Goal: Information Seeking & Learning: Learn about a topic

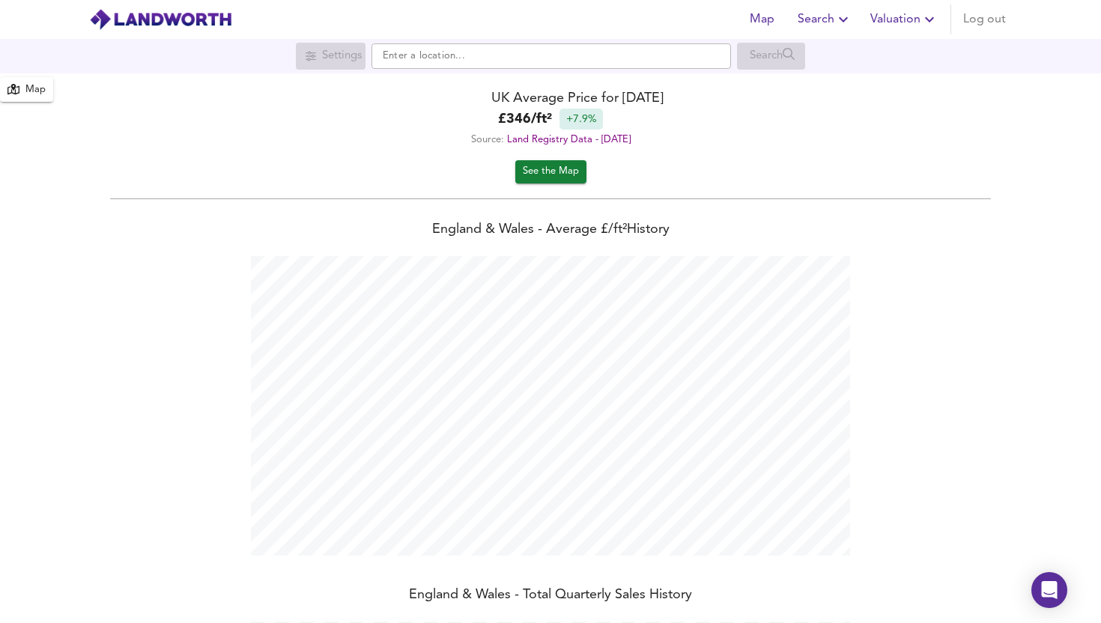
scroll to position [623, 1101]
click at [490, 56] on input "text" at bounding box center [552, 55] width 360 height 25
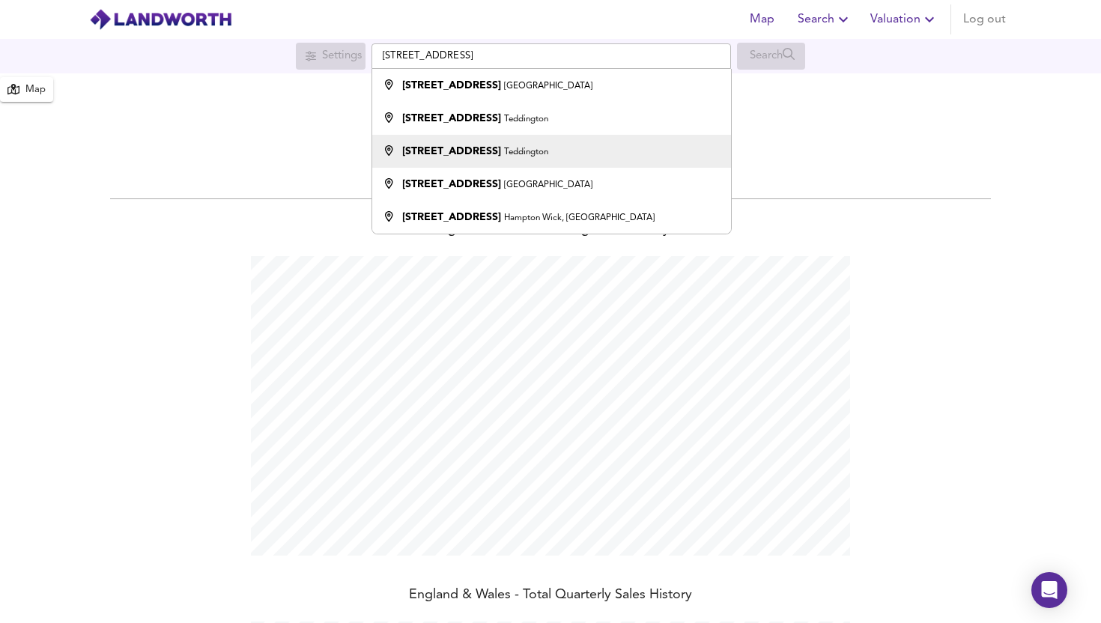
click at [454, 148] on strong "[STREET_ADDRESS]" at bounding box center [451, 151] width 99 height 10
type input "[STREET_ADDRESS]"
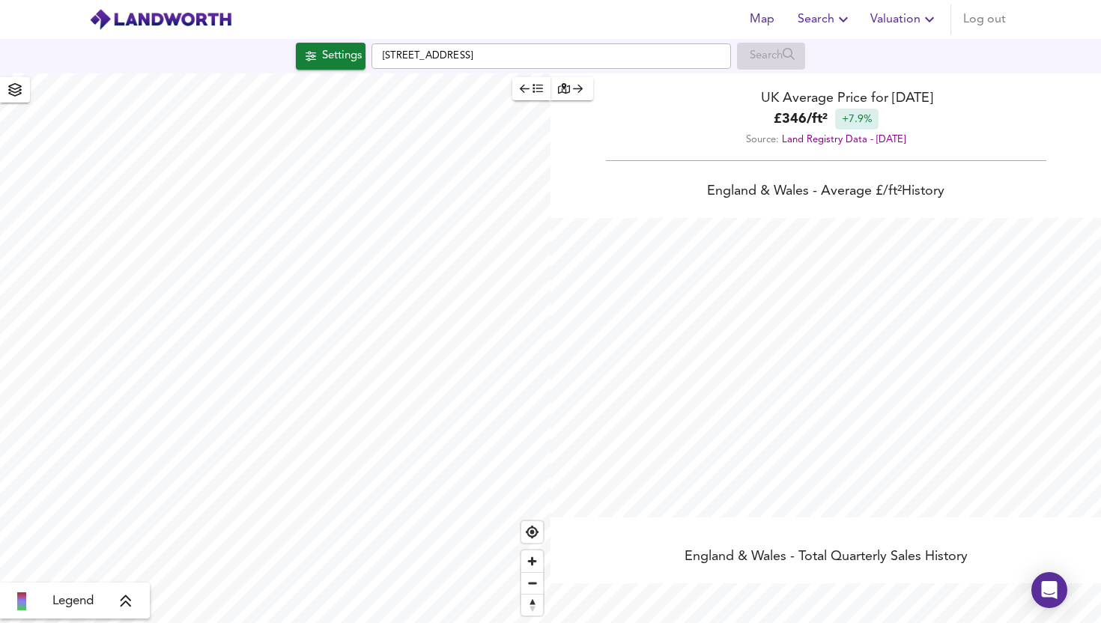
checkbox input "false"
checkbox input "true"
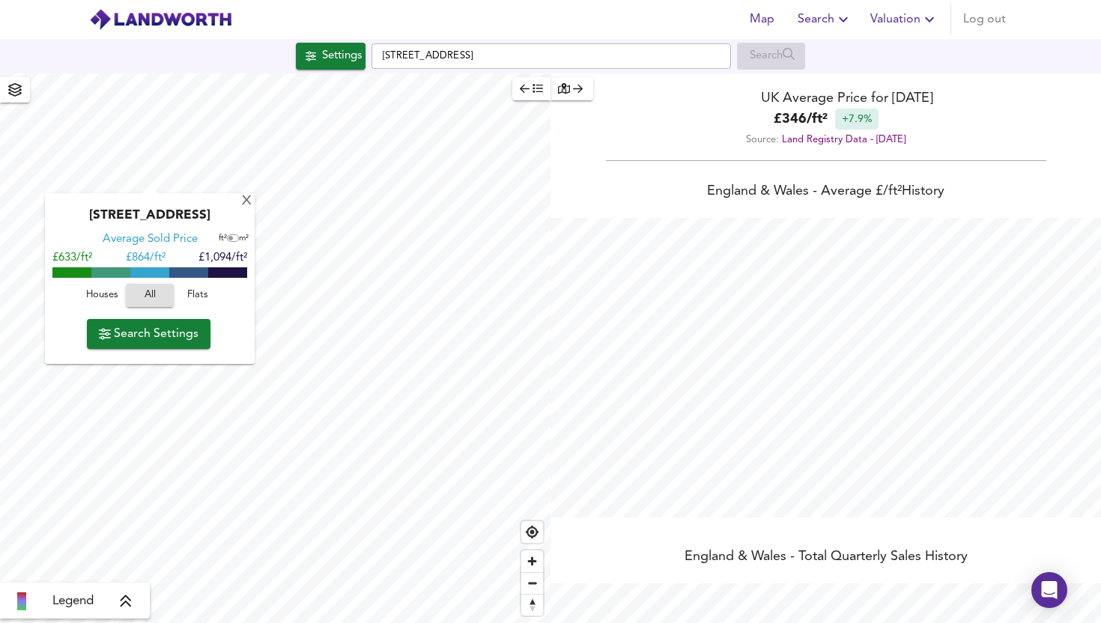
click at [138, 333] on span "Search Settings" at bounding box center [149, 334] width 100 height 21
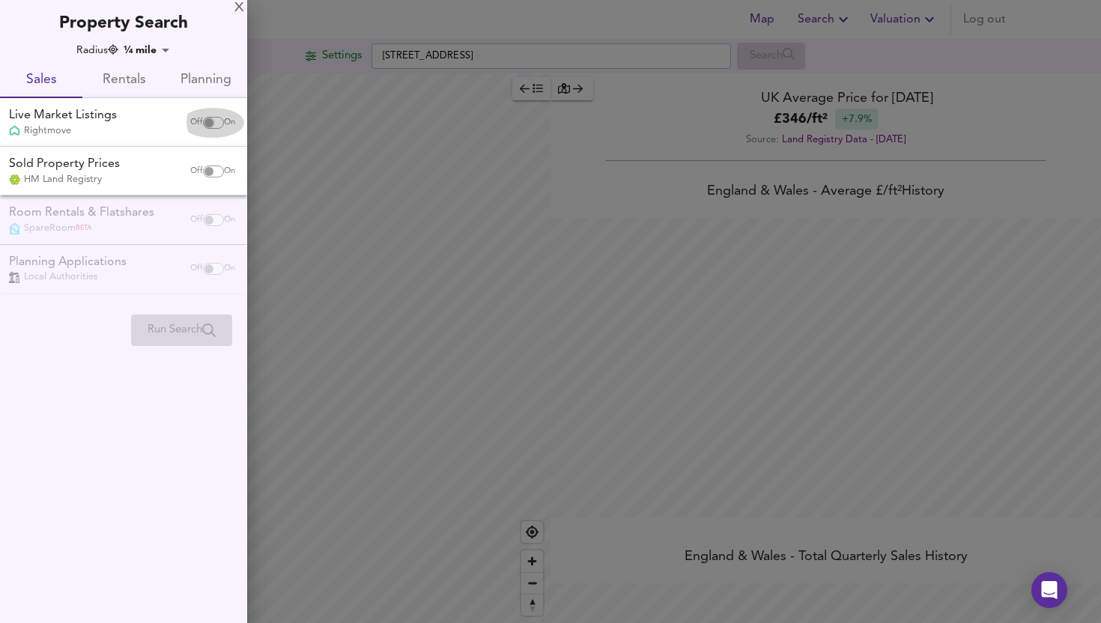
click at [207, 123] on input "checkbox" at bounding box center [209, 123] width 36 height 12
checkbox input "true"
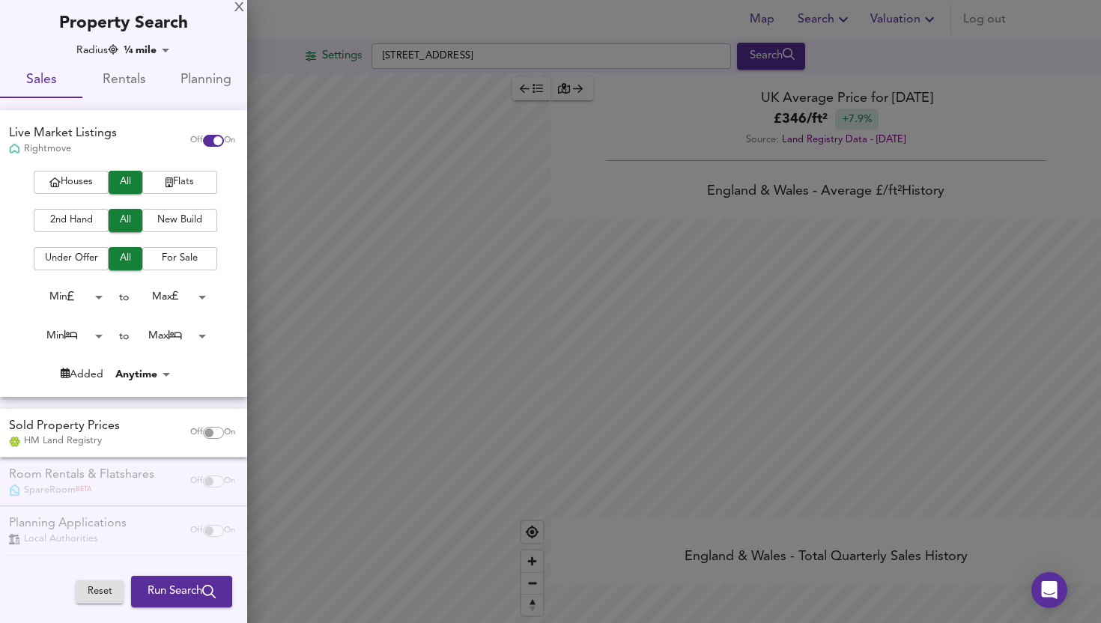
click at [206, 434] on input "checkbox" at bounding box center [209, 433] width 36 height 12
checkbox input "true"
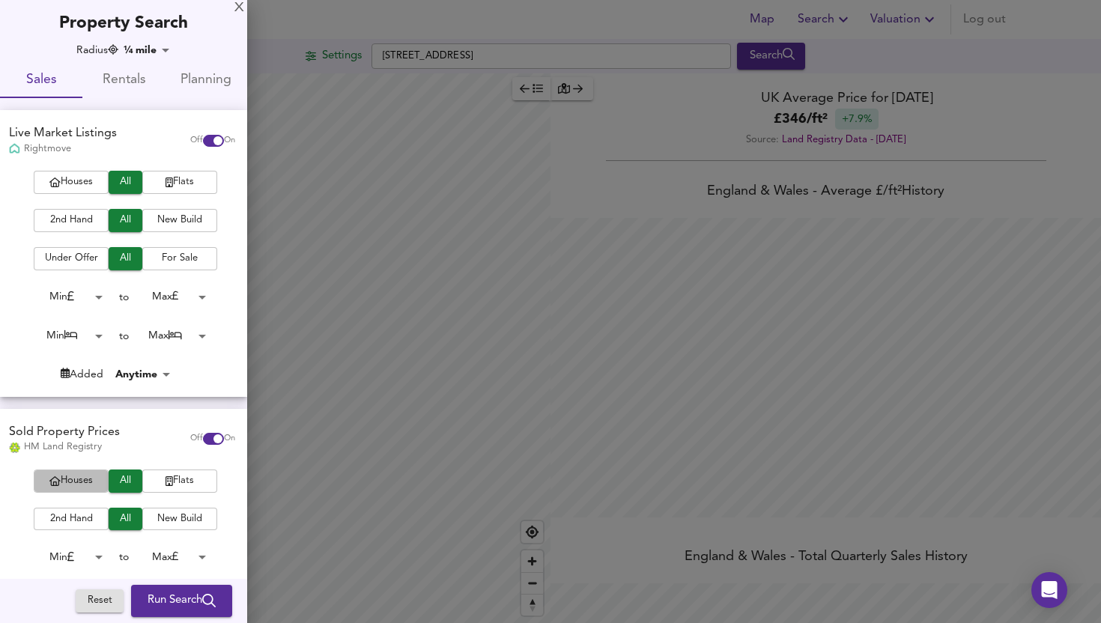
click at [82, 485] on span "Houses" at bounding box center [71, 481] width 60 height 17
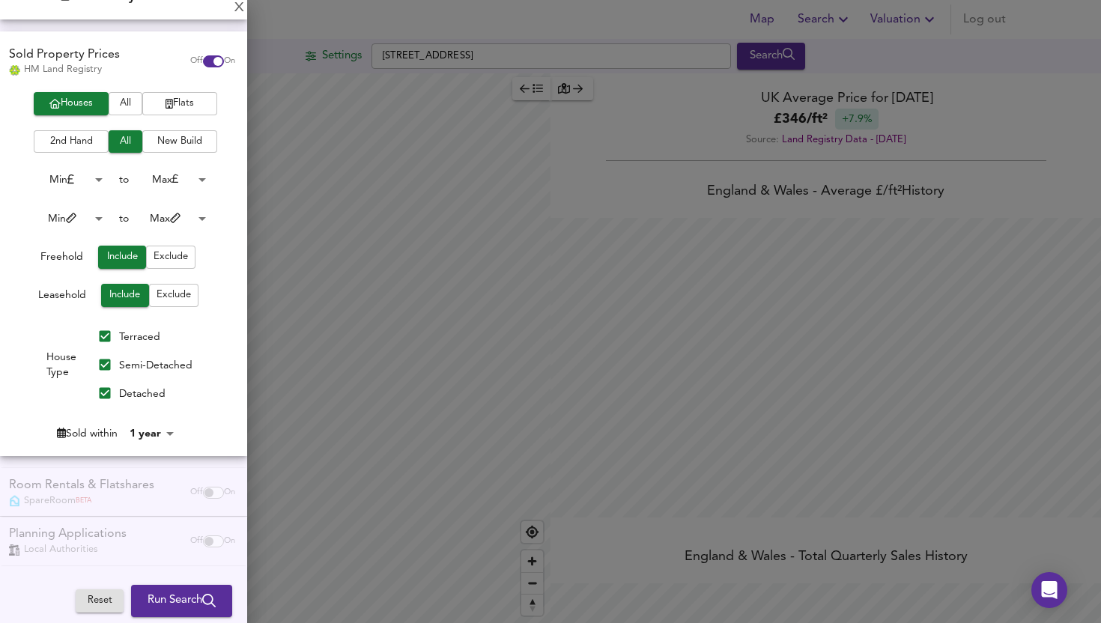
scroll to position [378, 0]
click at [176, 601] on span "Run Search" at bounding box center [182, 601] width 68 height 19
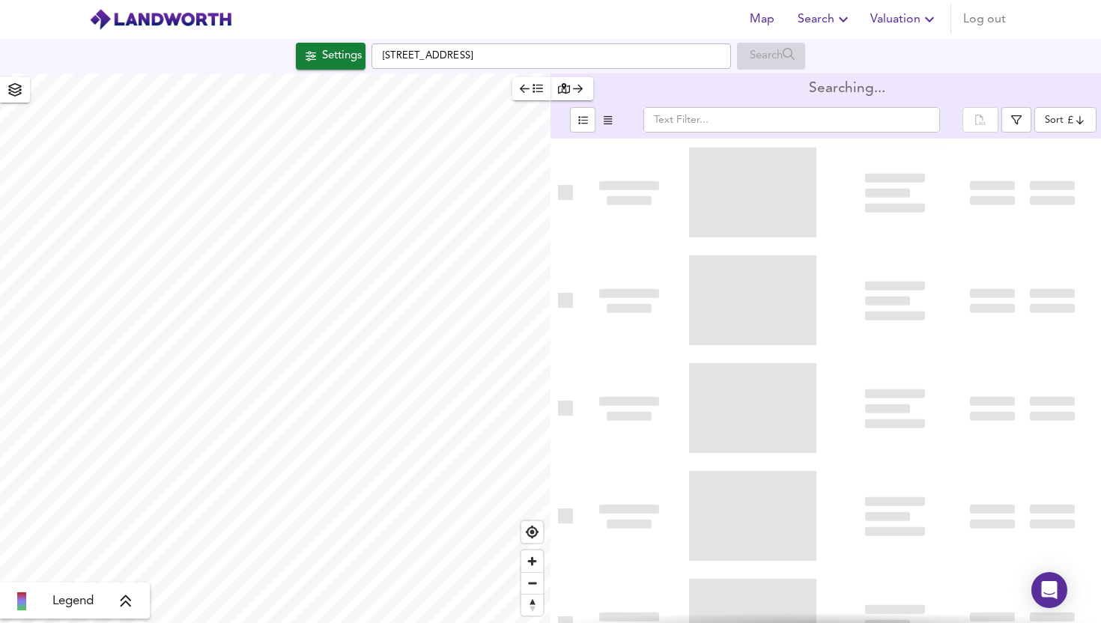
type input "bestdeal"
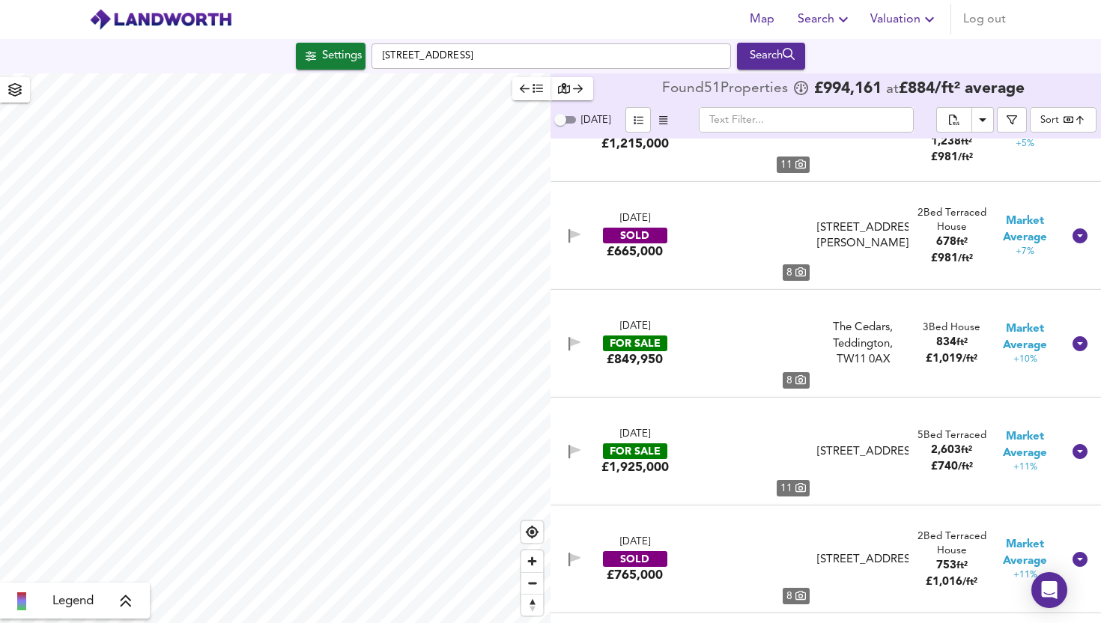
scroll to position [4171, 0]
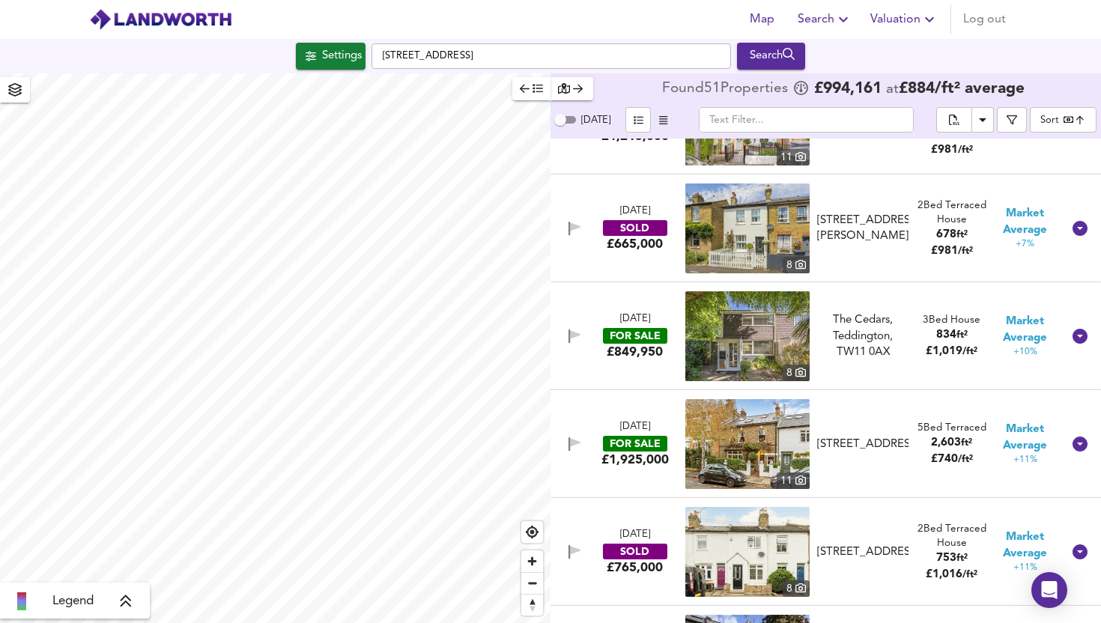
click at [623, 449] on div "FOR SALE" at bounding box center [635, 444] width 64 height 16
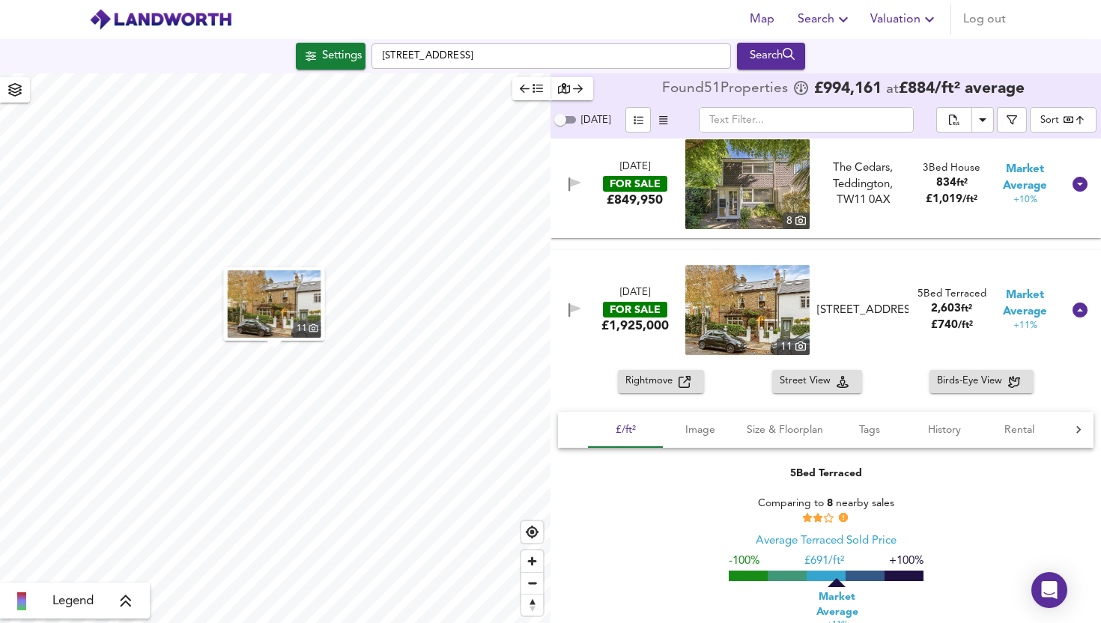
scroll to position [4331, 0]
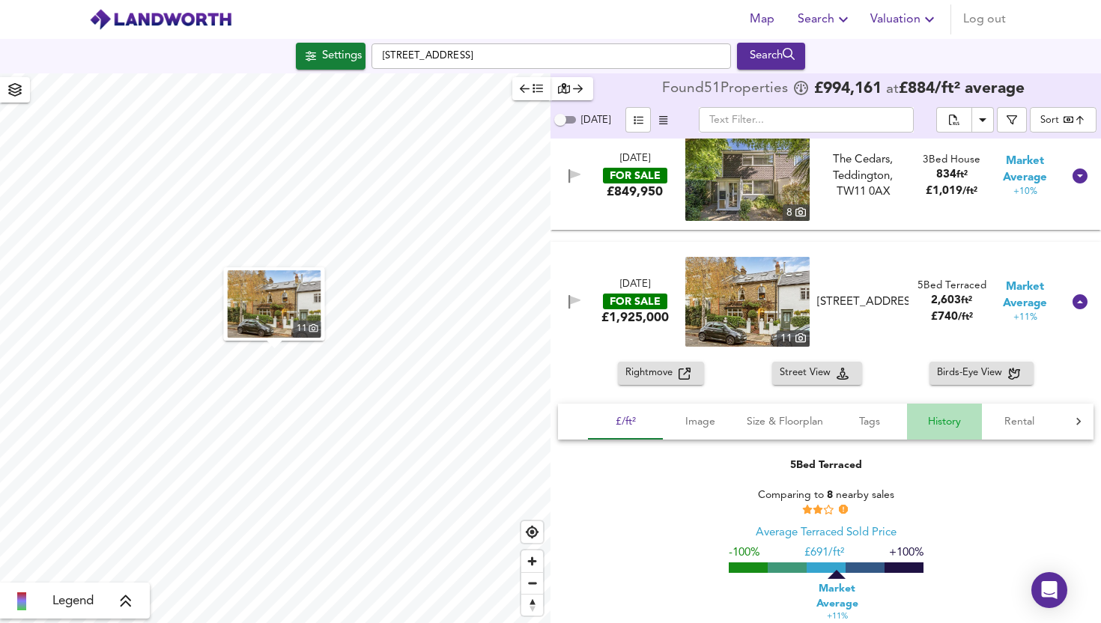
click at [944, 414] on span "History" at bounding box center [944, 422] width 57 height 19
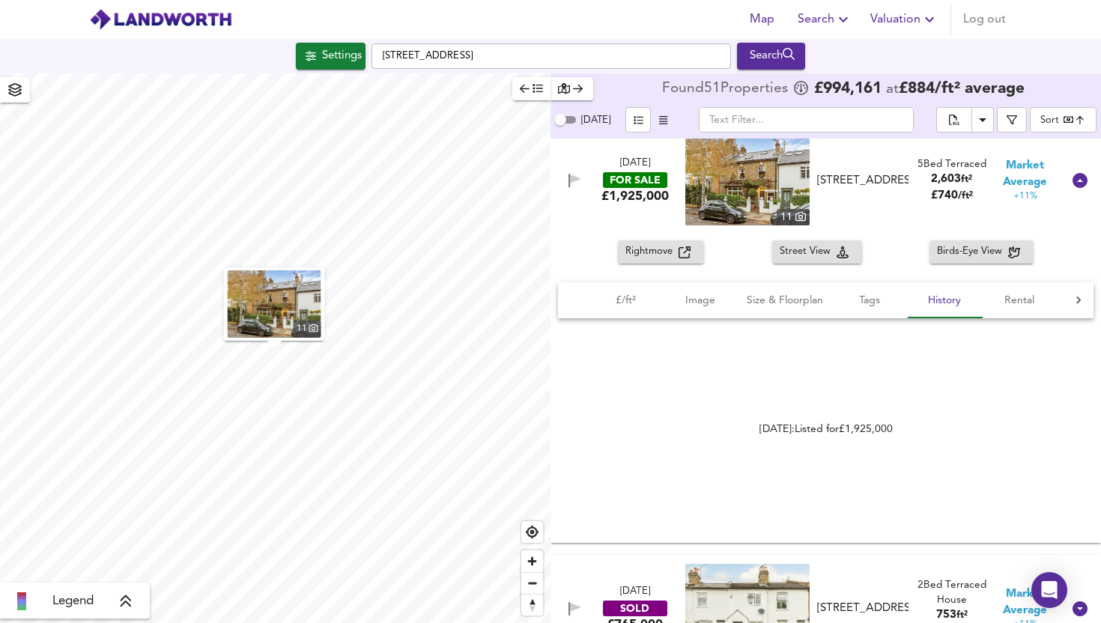
scroll to position [4460, 0]
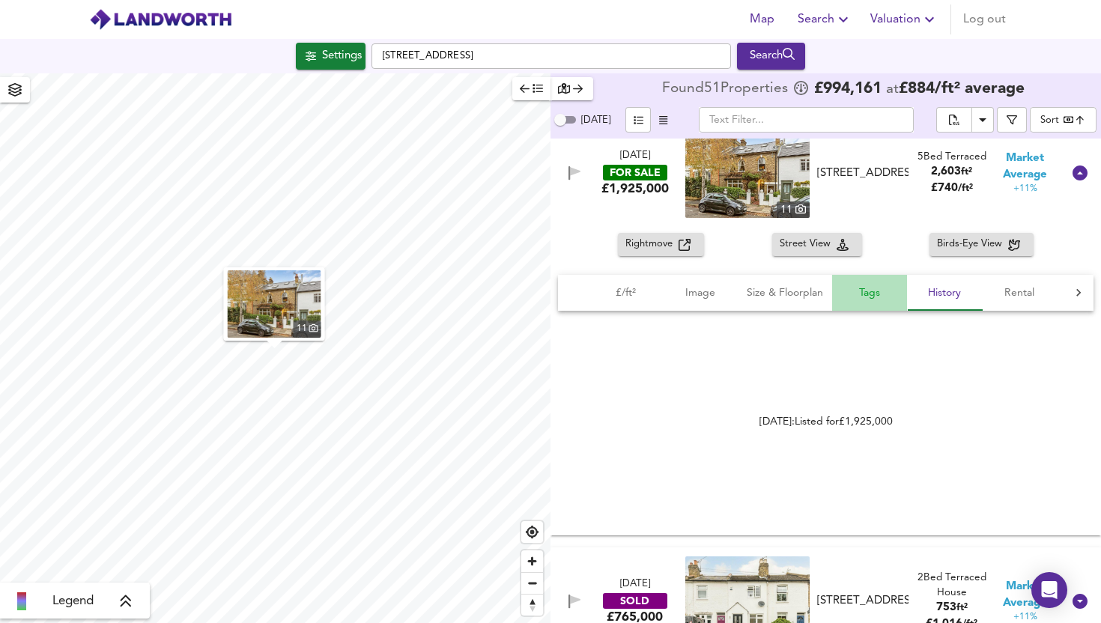
click at [881, 294] on span "Tags" at bounding box center [869, 293] width 57 height 19
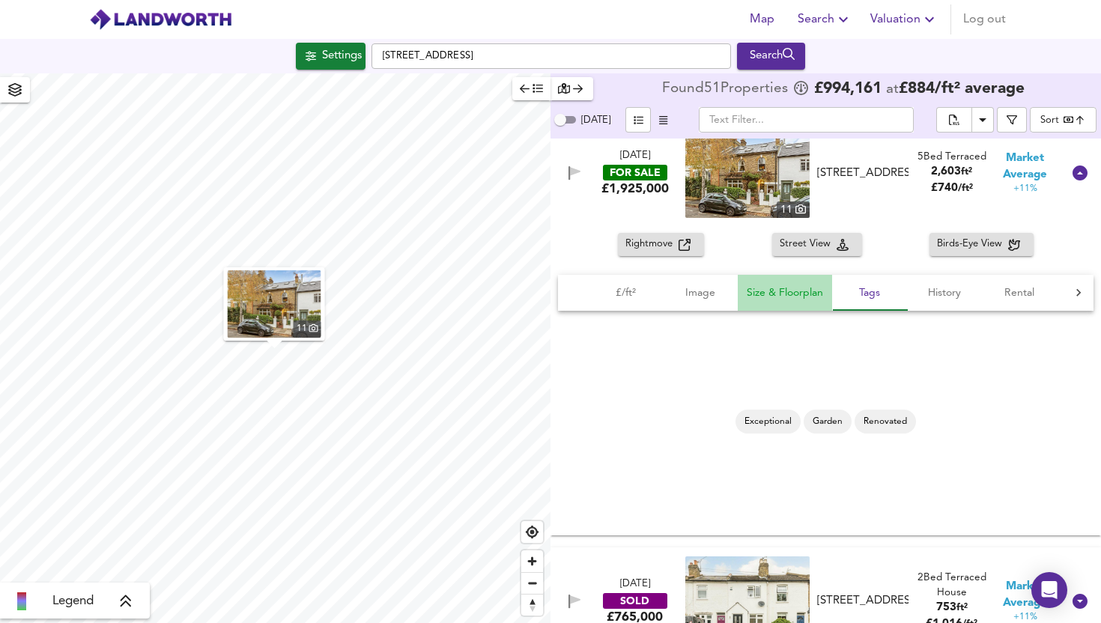
click at [802, 297] on span "Size & Floorplan" at bounding box center [785, 293] width 76 height 19
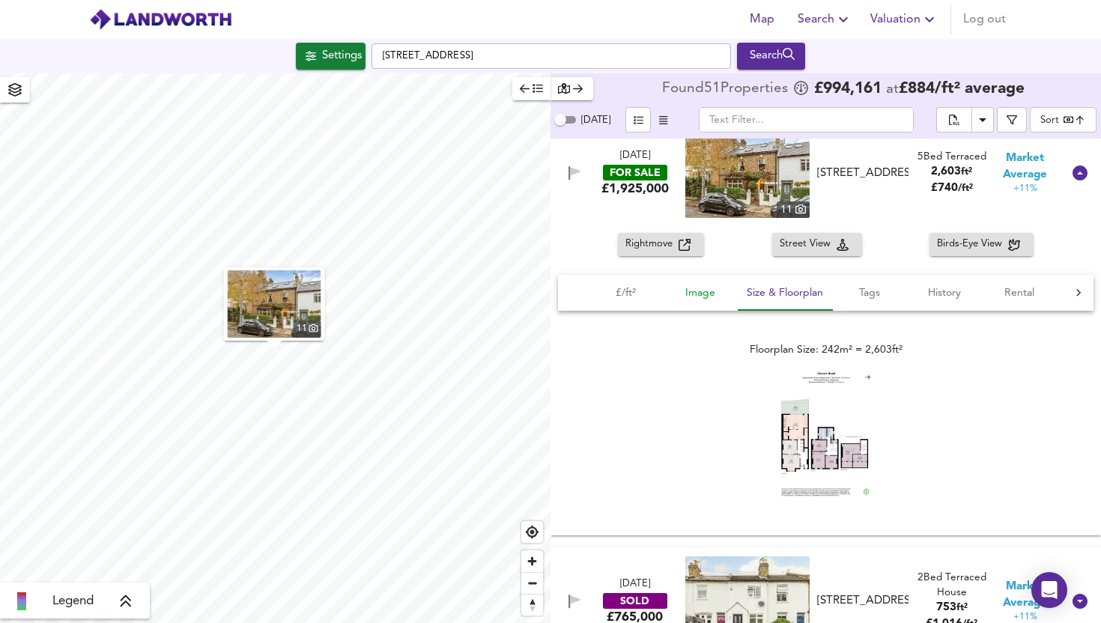
click at [711, 300] on span "Image" at bounding box center [700, 293] width 57 height 19
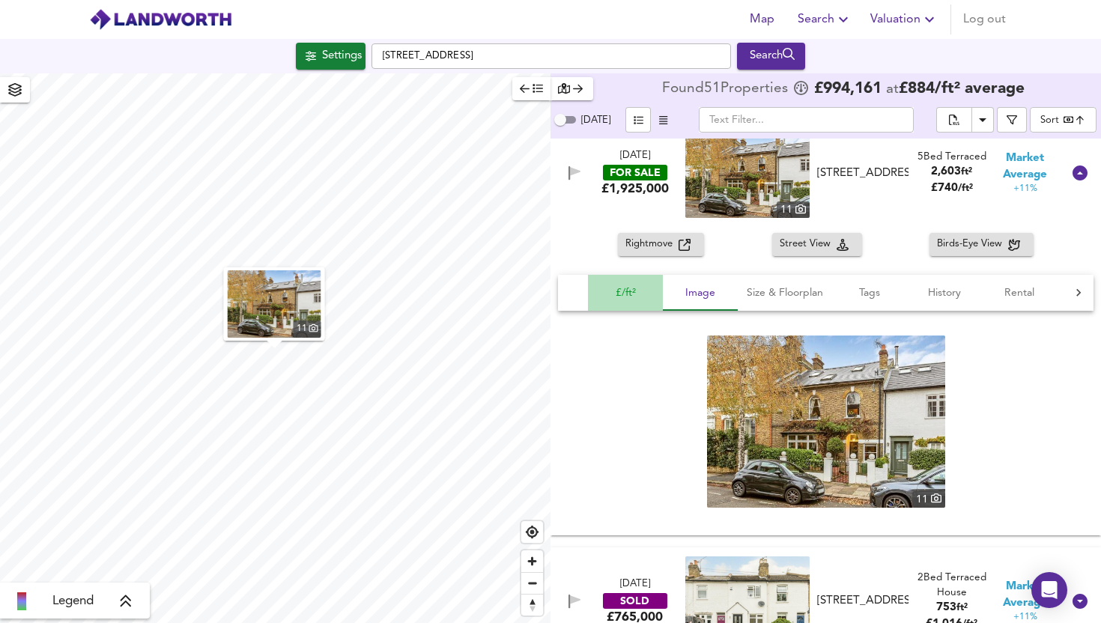
click at [631, 297] on span "£/ft²" at bounding box center [625, 293] width 57 height 19
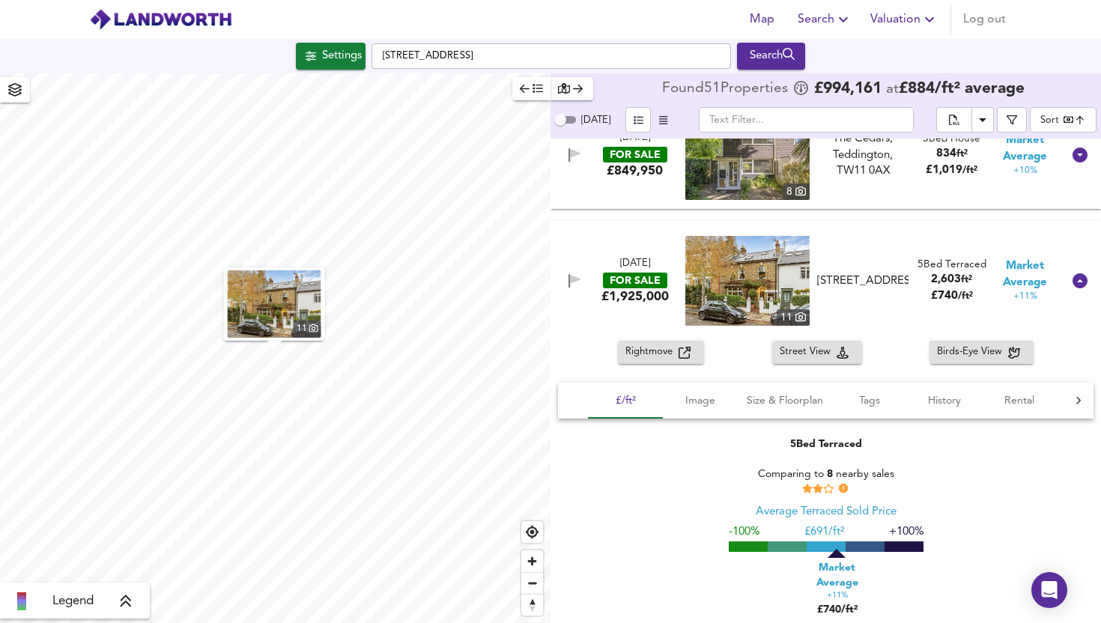
scroll to position [4349, 0]
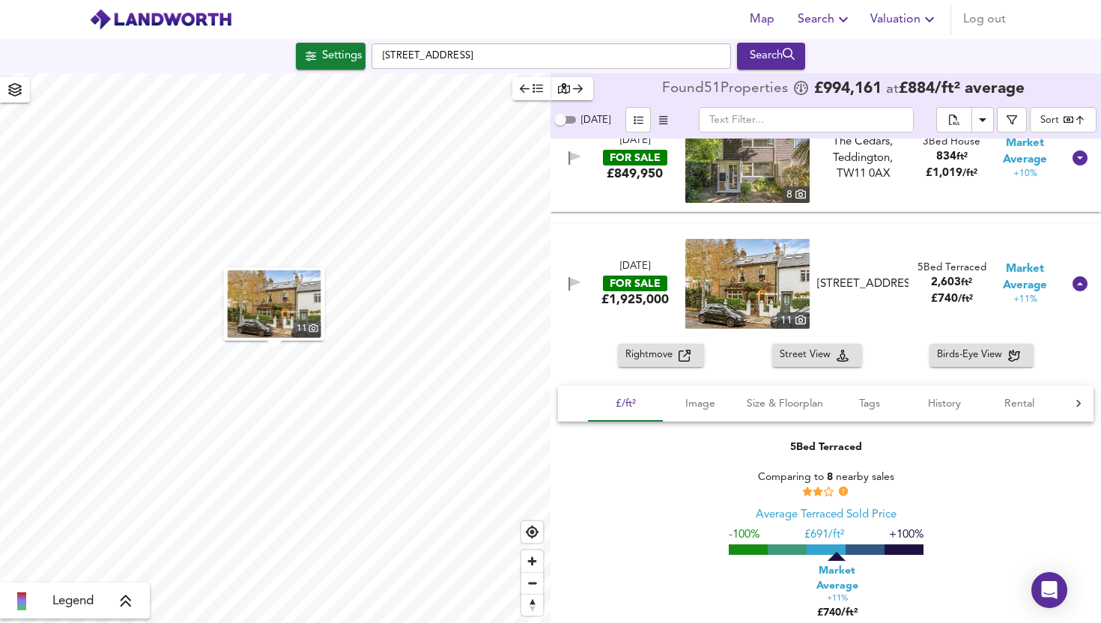
click at [652, 355] on span "Rightmove" at bounding box center [652, 355] width 53 height 17
click at [340, 55] on div "Settings" at bounding box center [342, 55] width 40 height 19
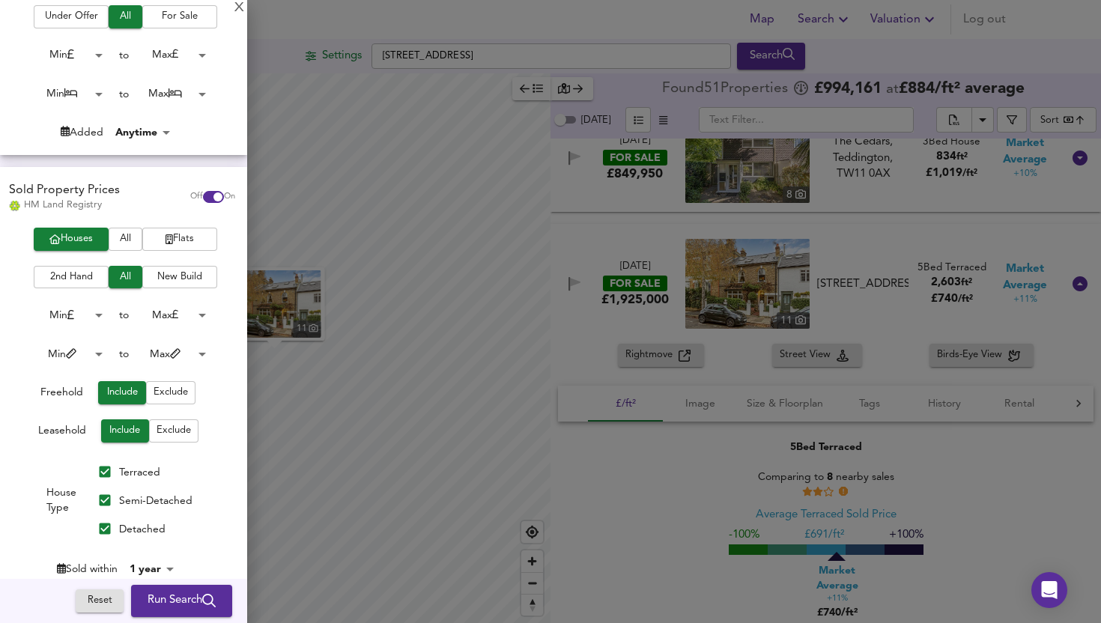
scroll to position [270, 0]
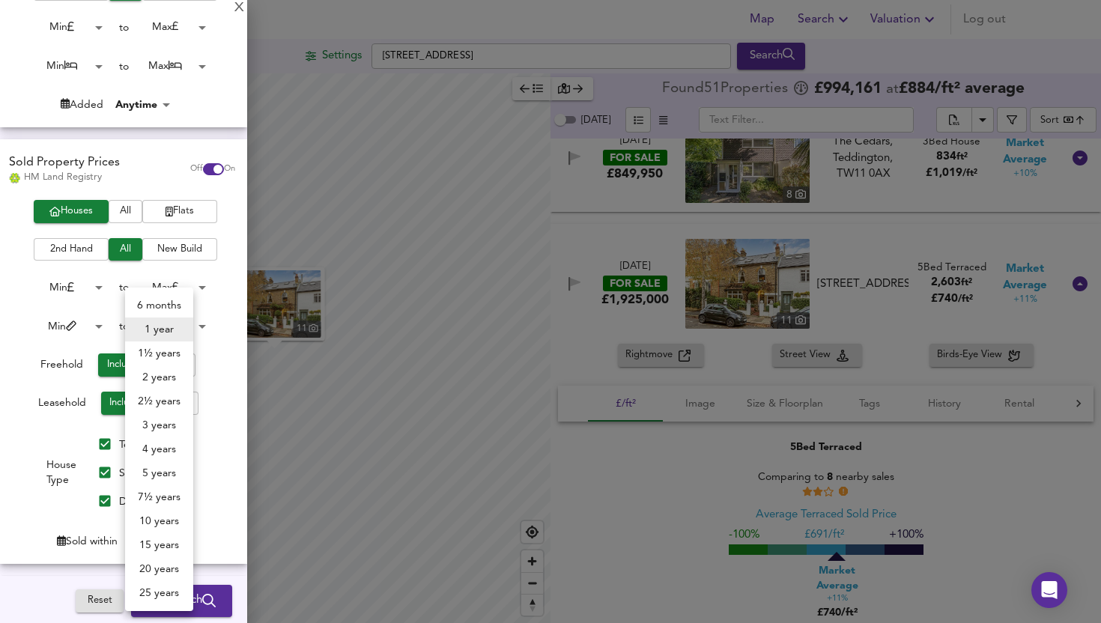
click at [162, 544] on body "Map Search Valuation Log out Settings [STREET_ADDRESS] Search 11 Legend Found 5…" at bounding box center [550, 311] width 1101 height 623
click at [158, 593] on li "25 years" at bounding box center [159, 593] width 68 height 24
type input "300"
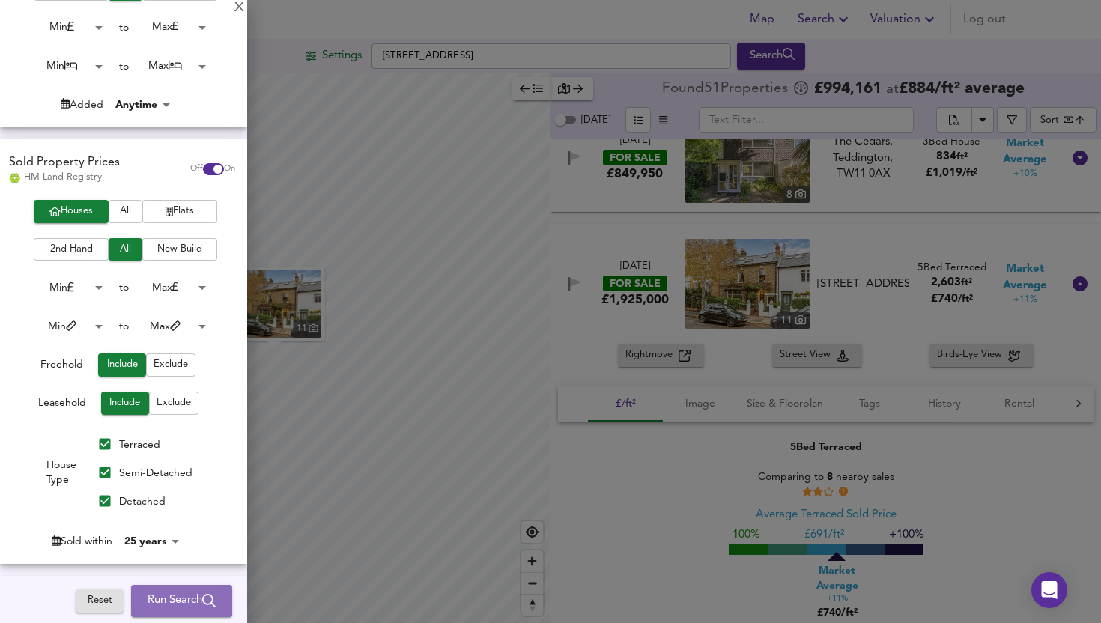
click at [163, 599] on span "Run Search" at bounding box center [182, 601] width 68 height 19
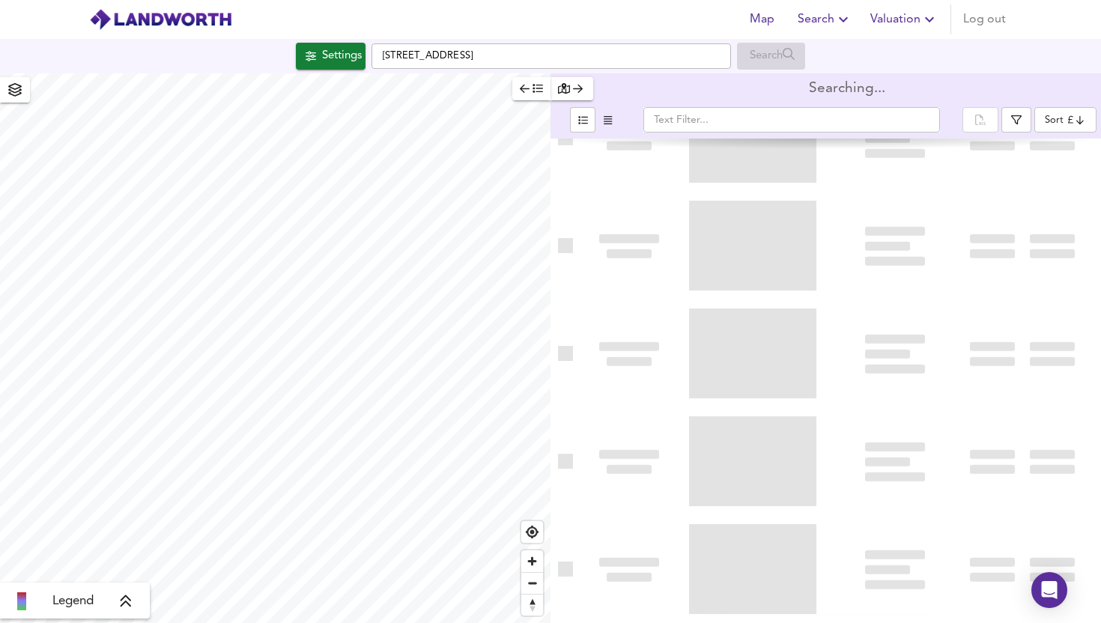
type input "bestdeal"
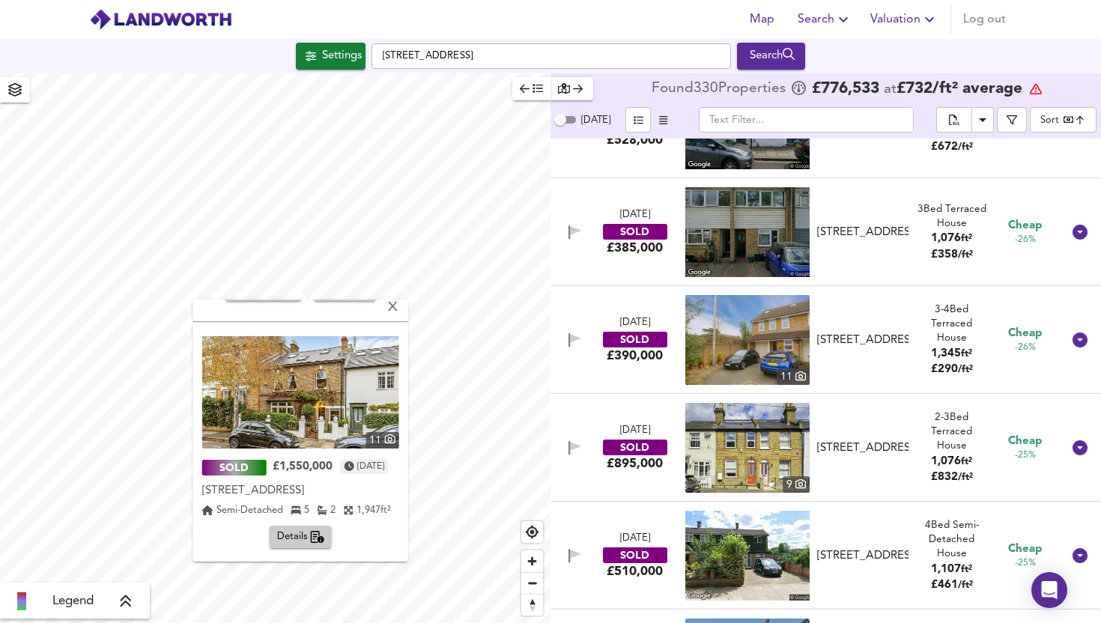
scroll to position [710, 0]
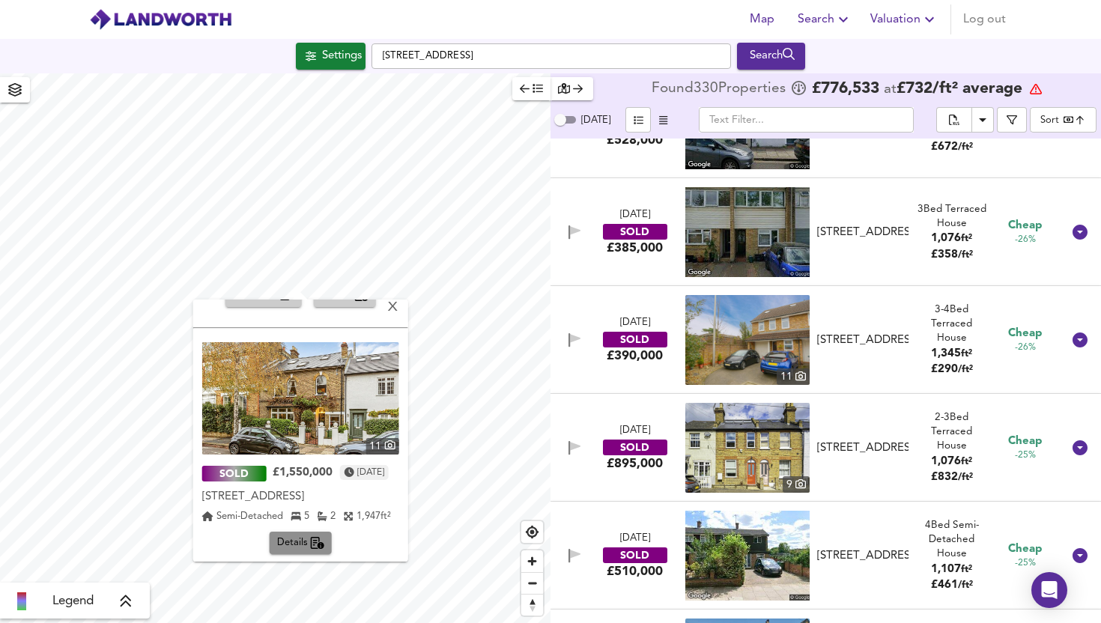
click at [285, 538] on span "Details" at bounding box center [300, 543] width 47 height 17
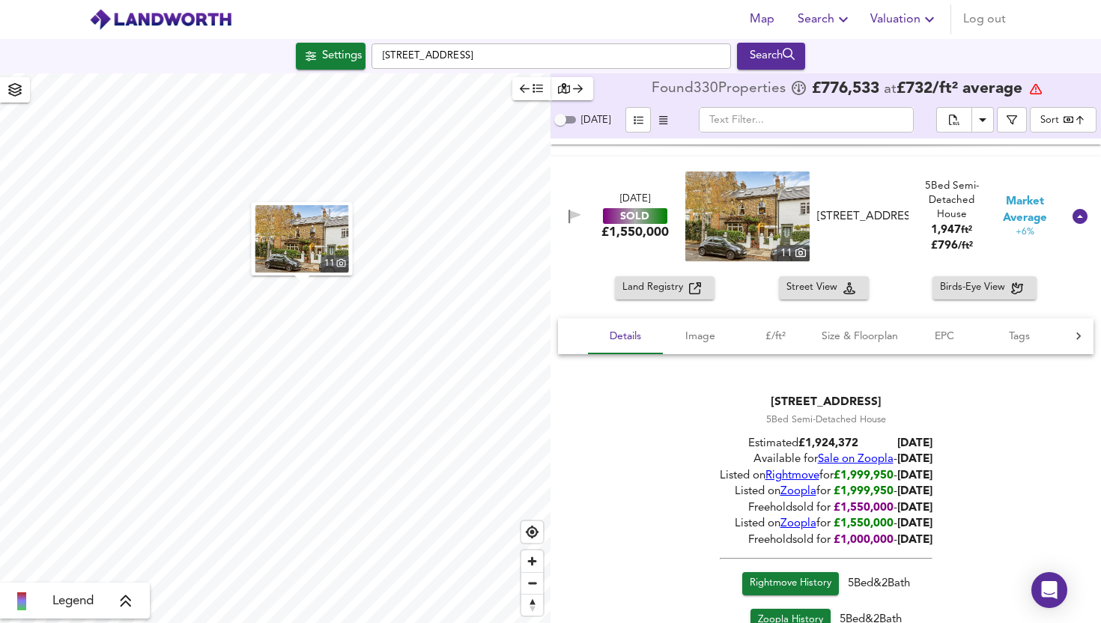
scroll to position [17584, 0]
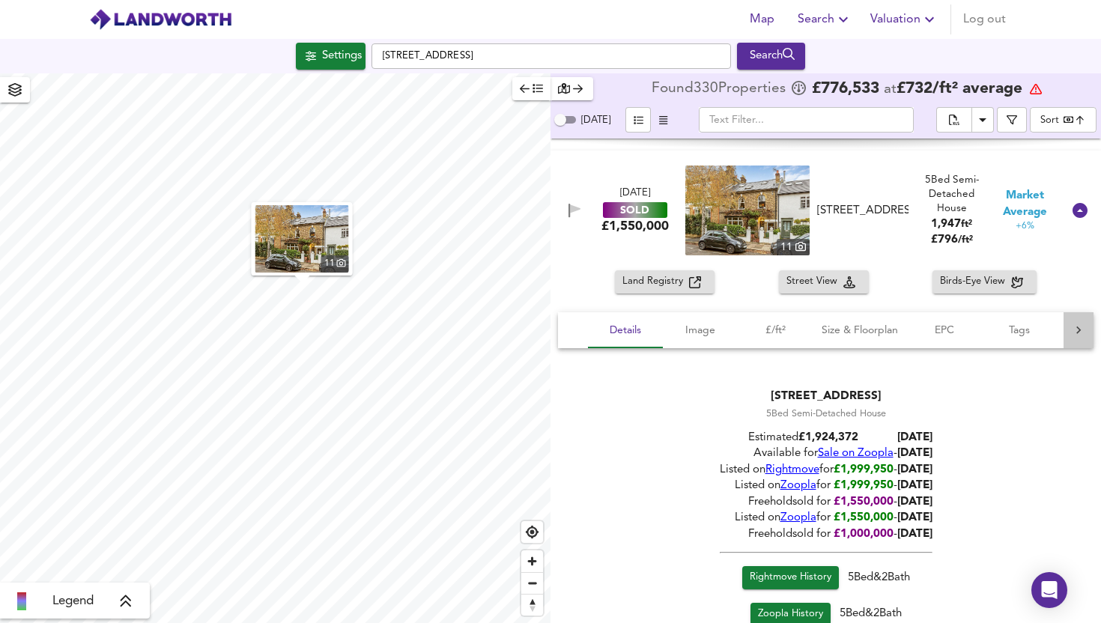
click at [1076, 330] on icon at bounding box center [1078, 330] width 4 height 7
click at [784, 336] on span "Size & Floorplan" at bounding box center [792, 330] width 76 height 19
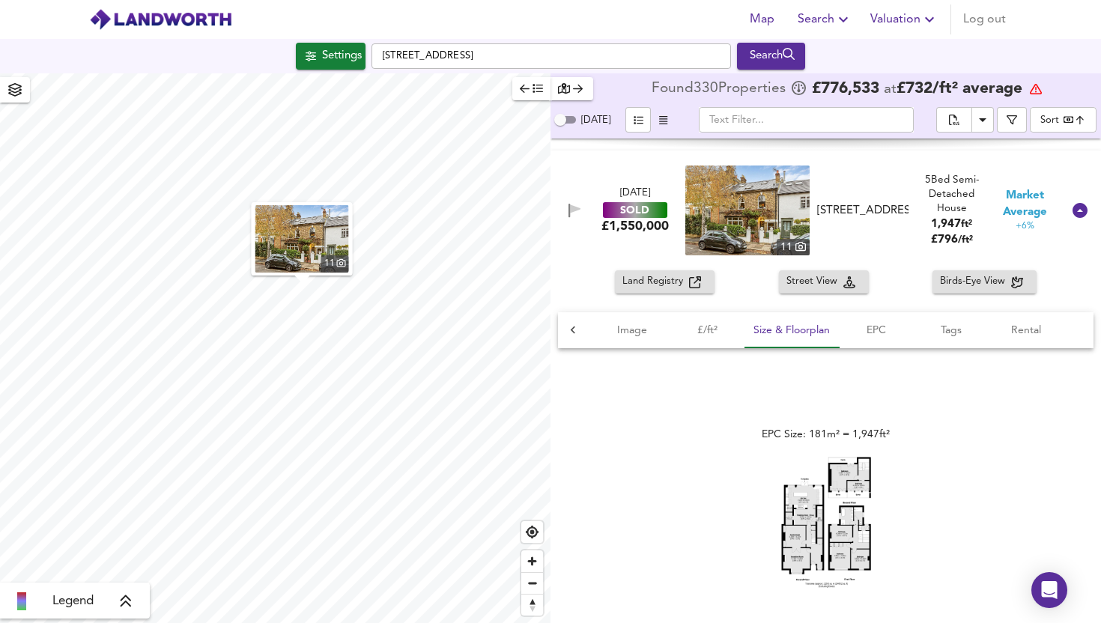
click at [820, 518] on img at bounding box center [826, 522] width 90 height 131
click at [626, 327] on span "Image" at bounding box center [632, 330] width 57 height 19
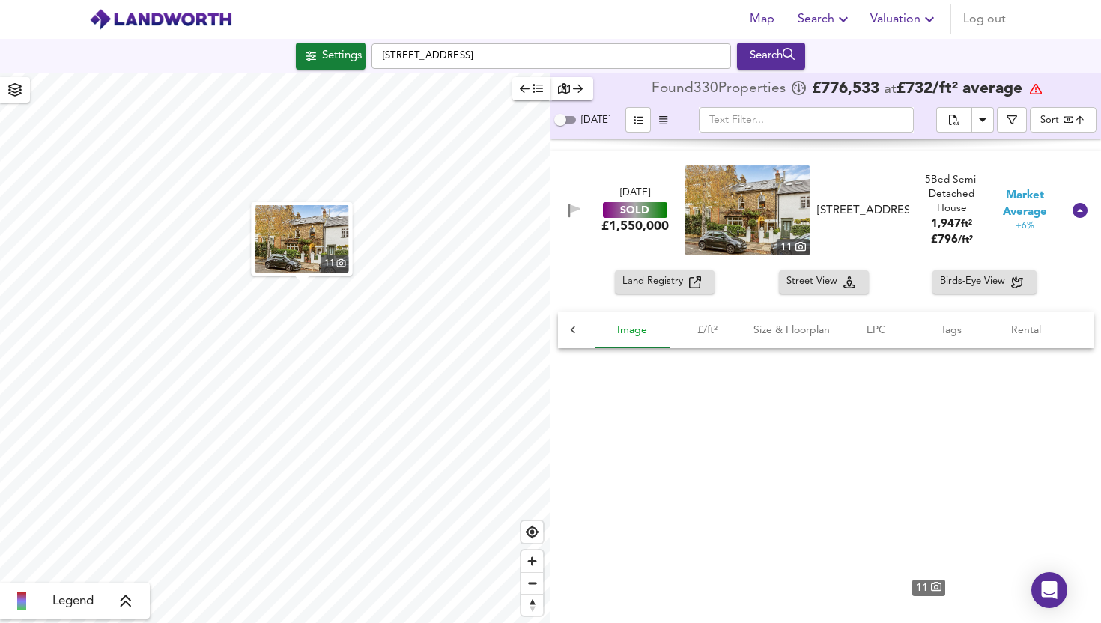
scroll to position [0, 75]
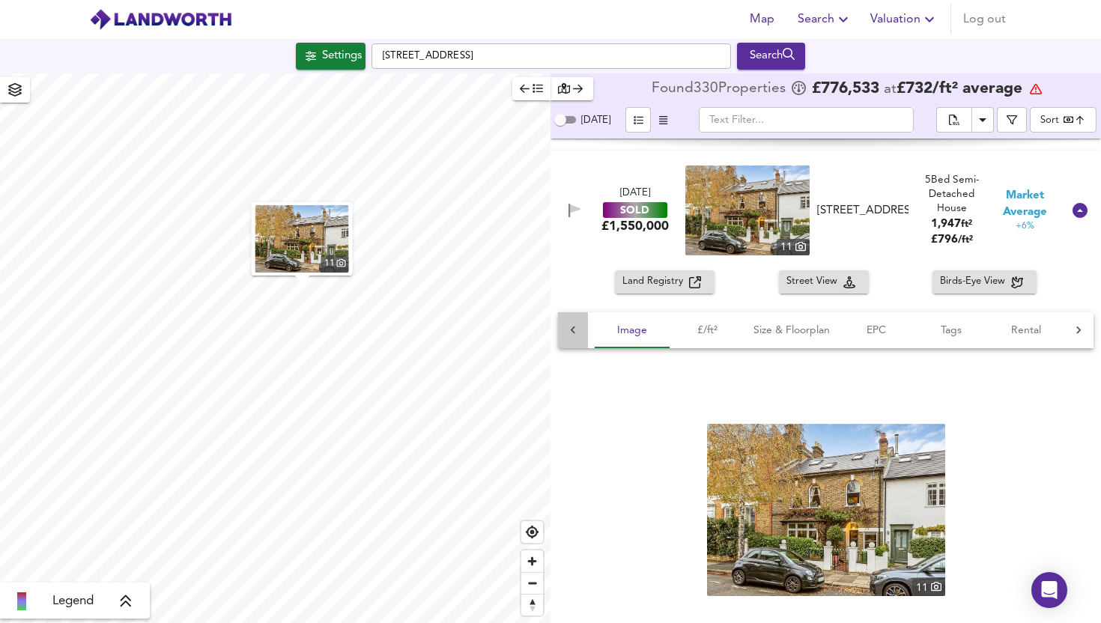
click at [573, 332] on icon at bounding box center [573, 330] width 4 height 7
click at [615, 318] on button "Details" at bounding box center [625, 330] width 75 height 36
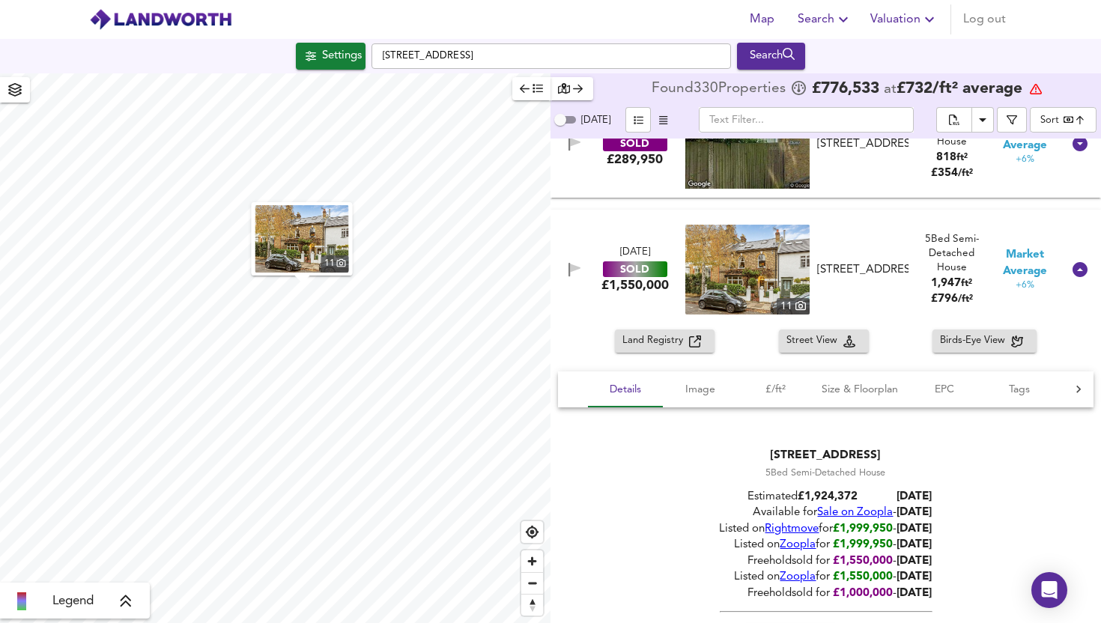
scroll to position [17521, 0]
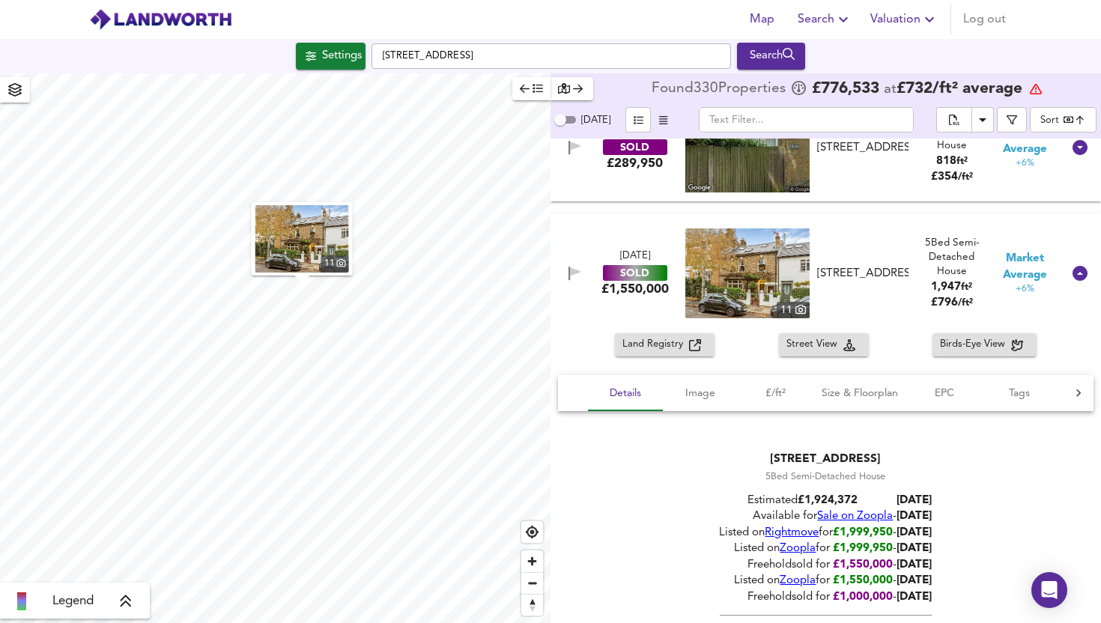
click at [796, 309] on icon at bounding box center [801, 309] width 10 height 10
click at [690, 390] on span "Image" at bounding box center [700, 393] width 57 height 19
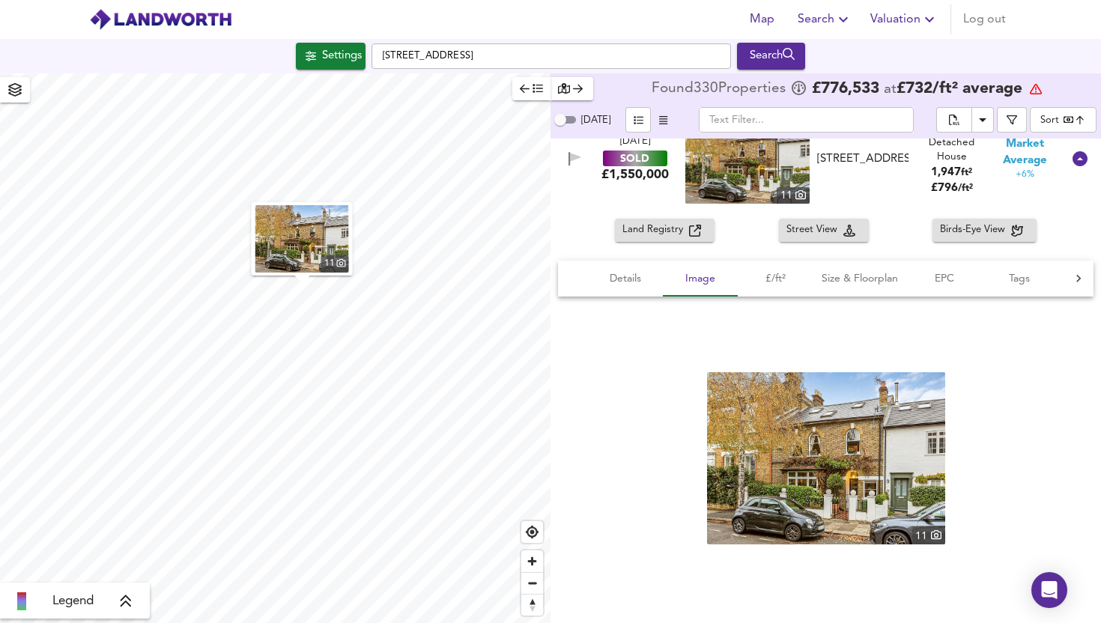
scroll to position [17638, 0]
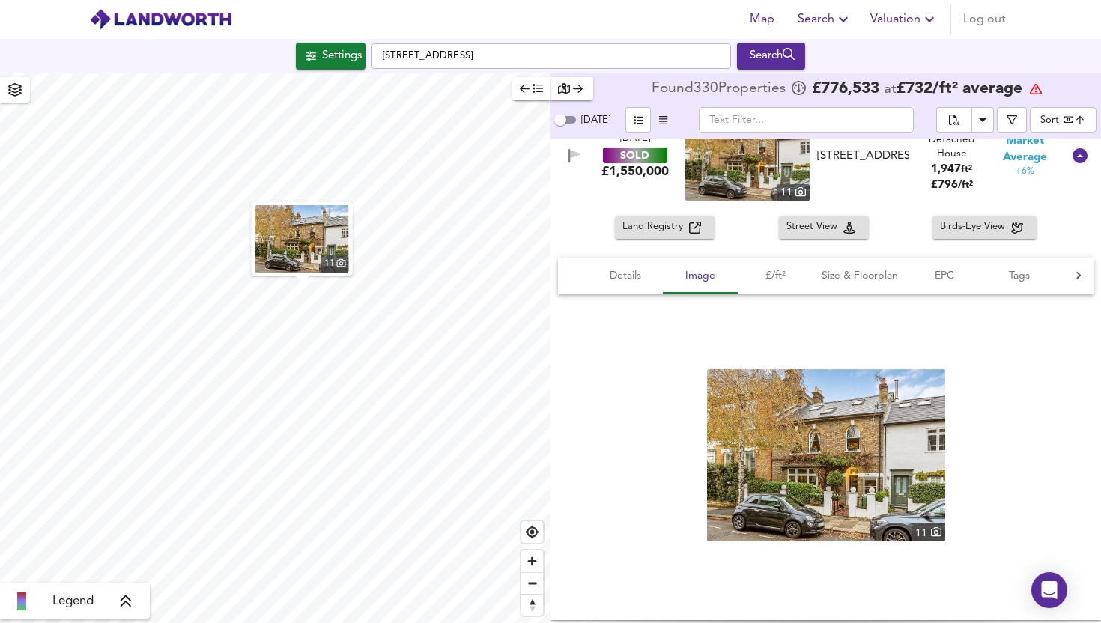
click at [931, 527] on icon at bounding box center [936, 531] width 10 height 9
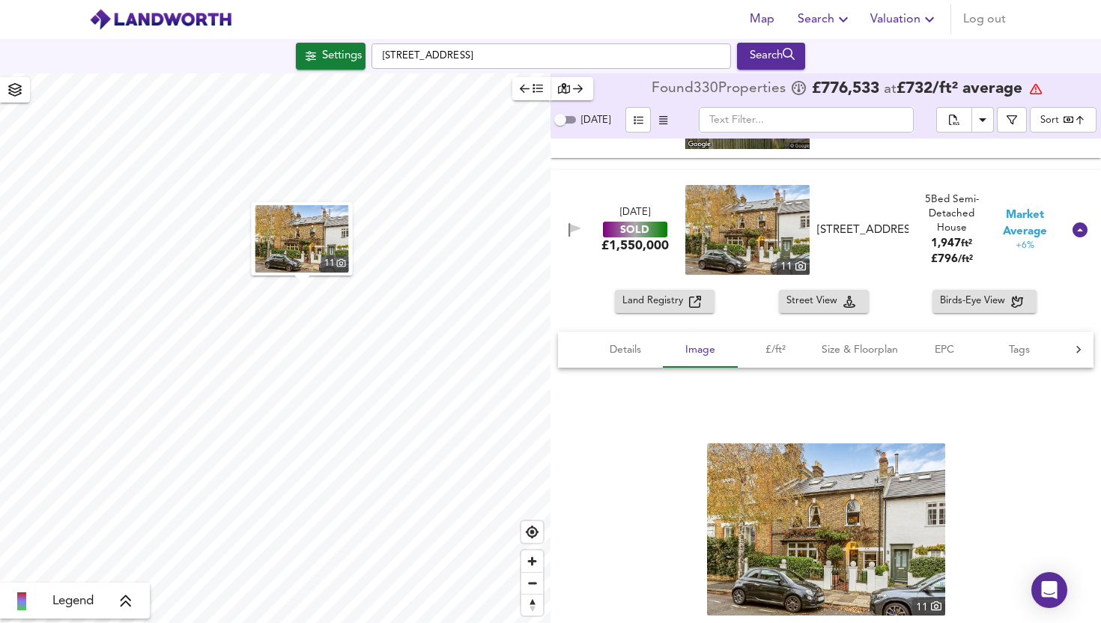
scroll to position [17565, 0]
click at [628, 352] on span "Details" at bounding box center [625, 349] width 57 height 19
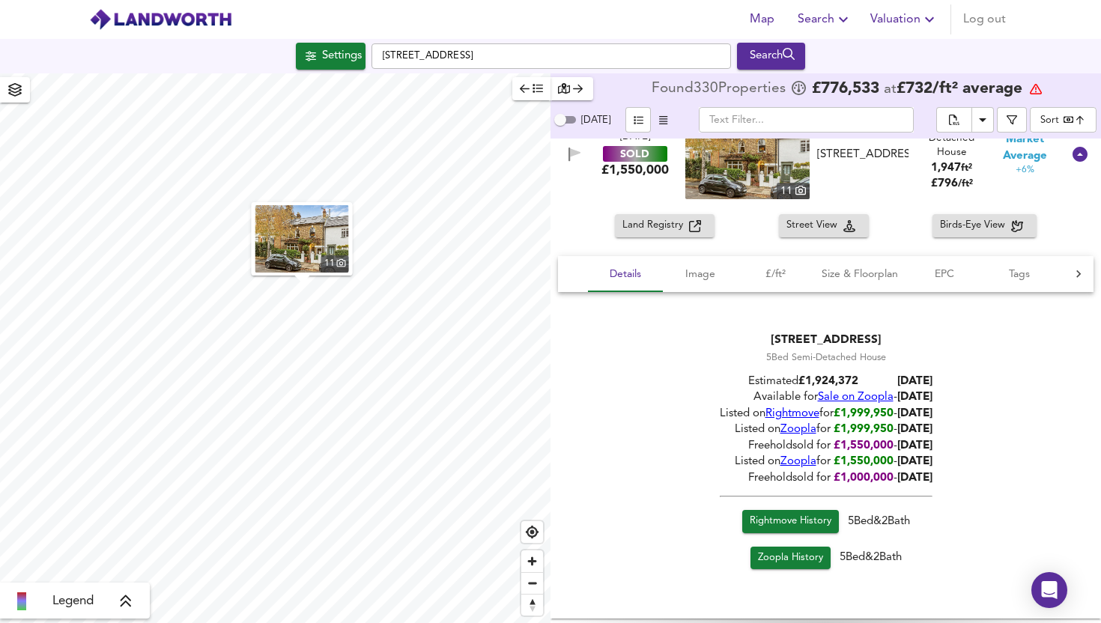
scroll to position [17638, 0]
click at [773, 515] on span "Rightmove History" at bounding box center [791, 523] width 82 height 17
click at [781, 464] on span "Zoopla" at bounding box center [799, 463] width 36 height 11
